Goal: Information Seeking & Learning: Check status

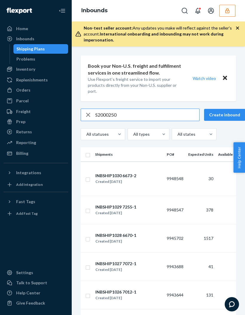
type input "S2000250"
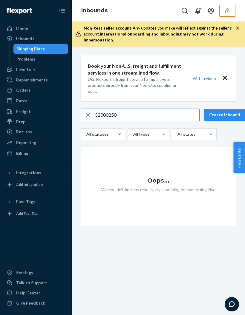
click at [87, 116] on icon "button" at bounding box center [88, 115] width 4 height 4
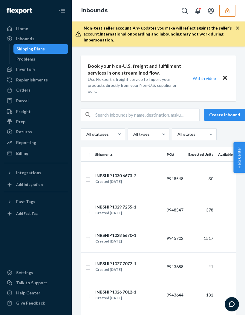
click at [88, 115] on button "button" at bounding box center [88, 115] width 0 height 0
click at [109, 117] on input "text" at bounding box center [147, 115] width 104 height 12
type input "S2000249"
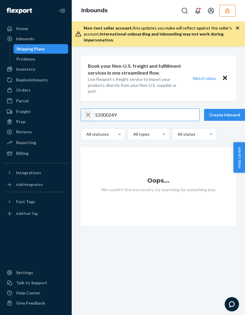
click at [84, 117] on icon "button" at bounding box center [87, 115] width 7 height 12
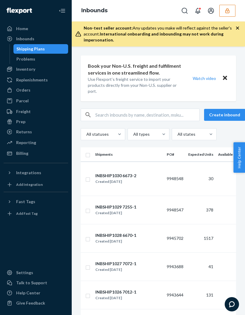
click at [88, 115] on button "button" at bounding box center [88, 115] width 0 height 0
click at [101, 116] on input "text" at bounding box center [147, 115] width 104 height 12
type input "S2000251"
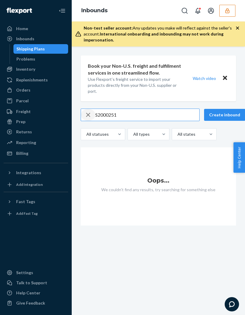
click at [84, 118] on div "button" at bounding box center [88, 115] width 14 height 12
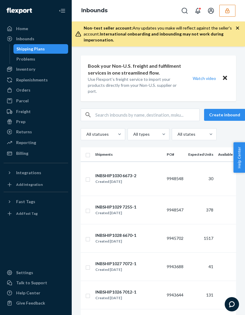
click at [171, 115] on input "text" at bounding box center [147, 115] width 104 height 12
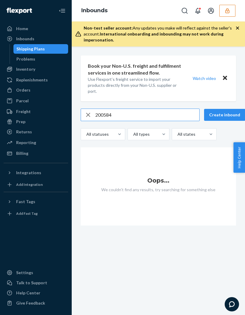
type input "200584"
click at [85, 115] on icon "button" at bounding box center [87, 115] width 7 height 12
